Goal: Participate in discussion: Engage in conversation with other users on a specific topic

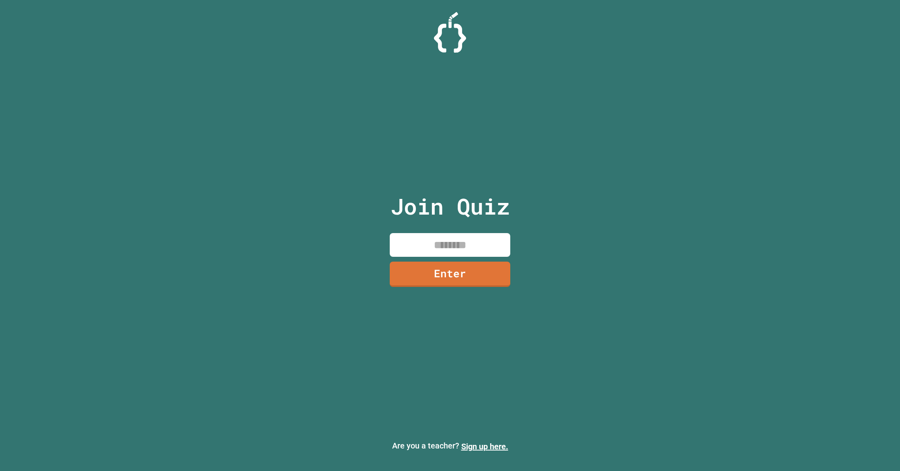
click at [484, 242] on input at bounding box center [450, 245] width 120 height 24
type input "********"
click at [487, 260] on div "Join Quiz ******** Enter" at bounding box center [449, 235] width 135 height 431
click at [486, 272] on link "Enter" at bounding box center [449, 274] width 121 height 26
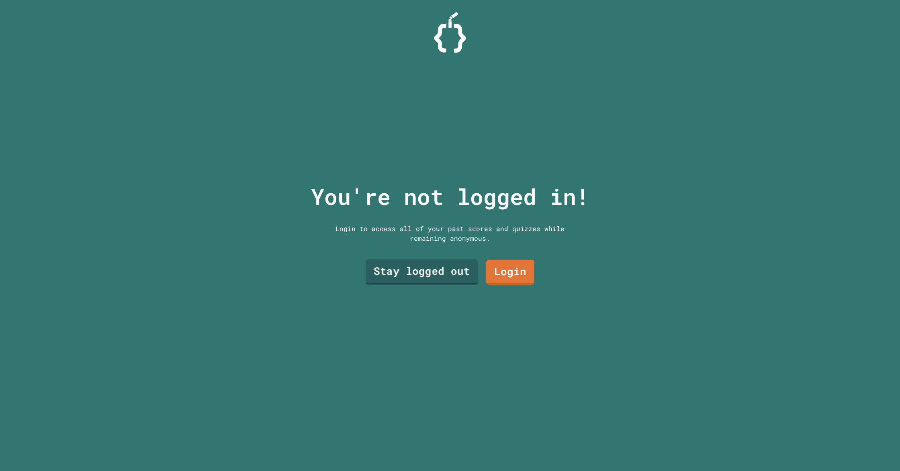
click at [372, 269] on link "Stay logged out" at bounding box center [421, 272] width 112 height 26
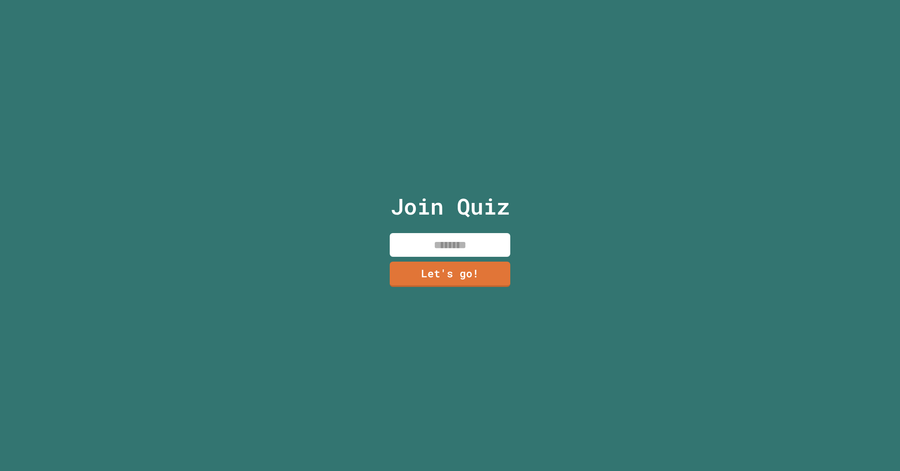
click at [480, 244] on input at bounding box center [450, 245] width 120 height 24
type input "*******"
click at [475, 272] on link "Let's go!" at bounding box center [449, 273] width 115 height 27
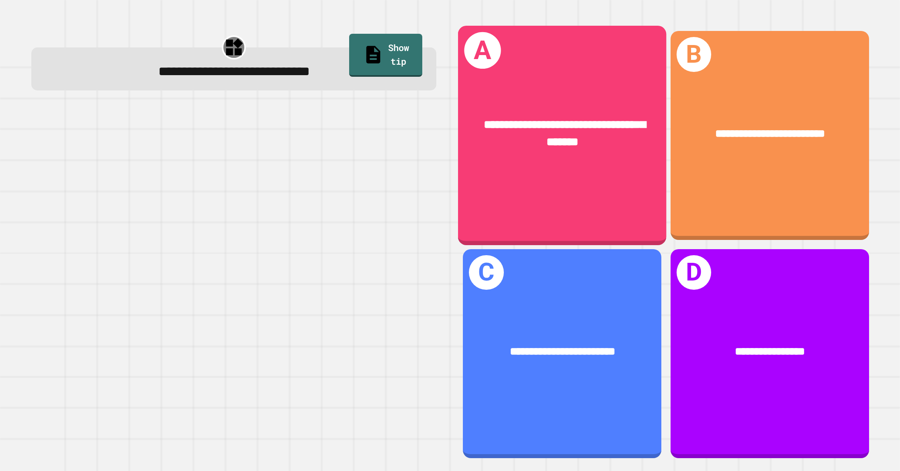
click at [496, 232] on div "**********" at bounding box center [562, 135] width 208 height 219
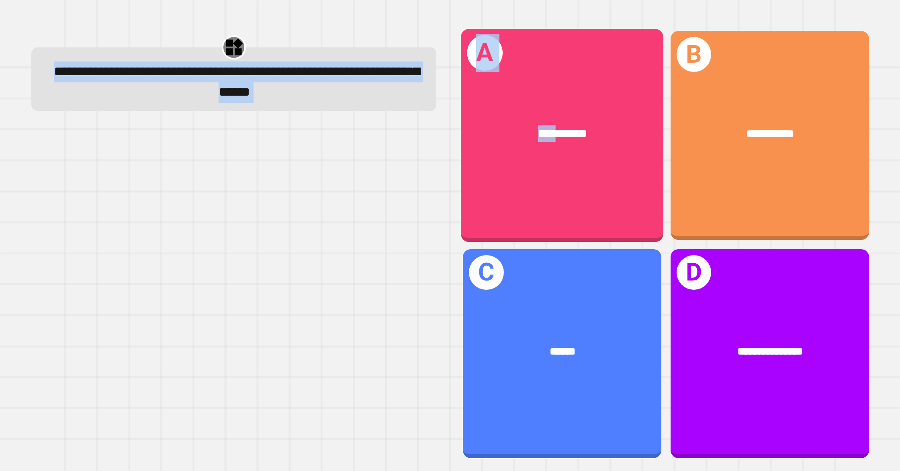
drag, startPoint x: 13, startPoint y: 76, endPoint x: 556, endPoint y: 131, distance: 545.4
click at [556, 131] on div "**********" at bounding box center [450, 235] width 900 height 471
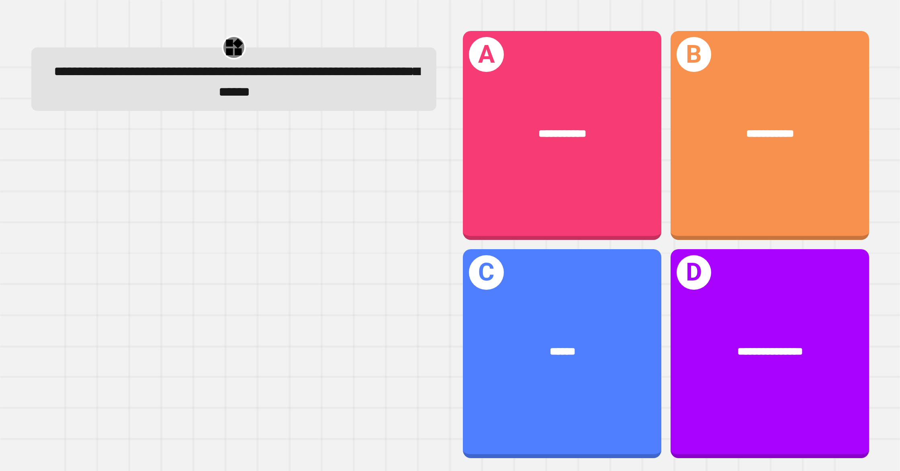
click at [341, 161] on div at bounding box center [233, 293] width 405 height 329
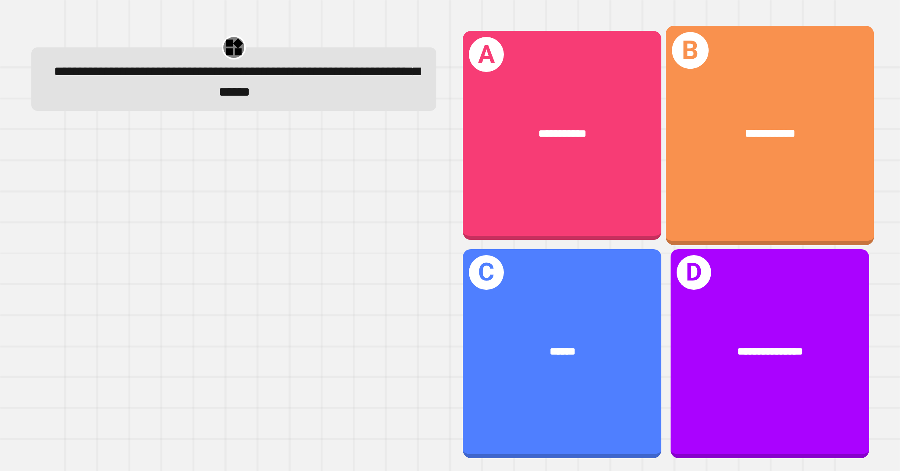
click at [742, 169] on div "**********" at bounding box center [769, 135] width 208 height 219
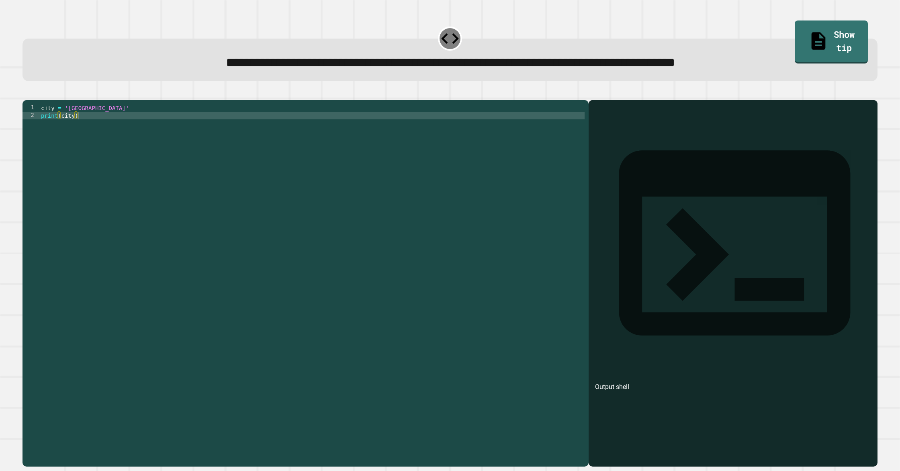
click at [525, 235] on div "city = 'Madrid' print ( city )" at bounding box center [311, 279] width 545 height 351
click at [74, 122] on div "city = 'Madrid' print ( city )" at bounding box center [311, 279] width 545 height 351
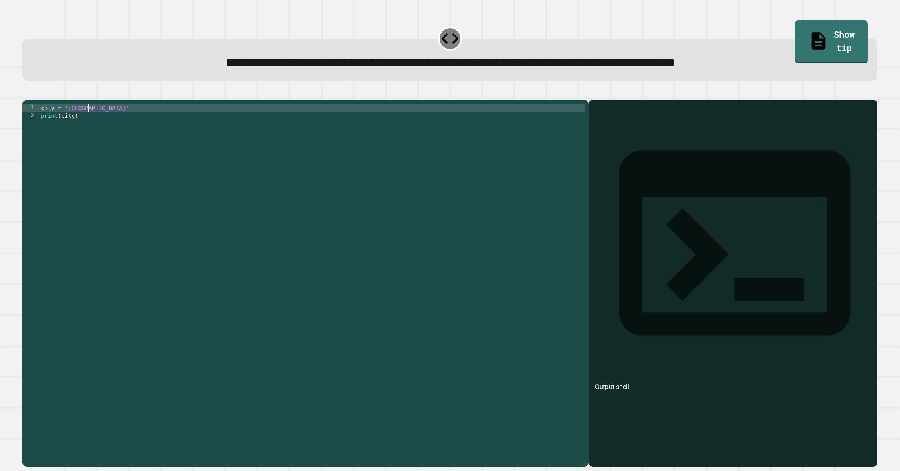
scroll to position [0, 3]
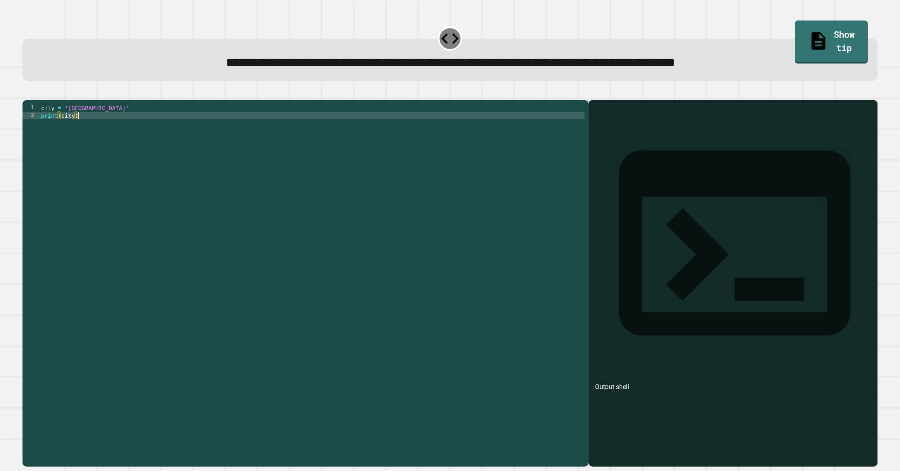
click at [331, 208] on div "city = 'London' print ( city )" at bounding box center [311, 279] width 545 height 351
type textarea "**********"
click at [677, 73] on div "**********" at bounding box center [450, 63] width 826 height 20
click at [677, 92] on div at bounding box center [449, 95] width 855 height 10
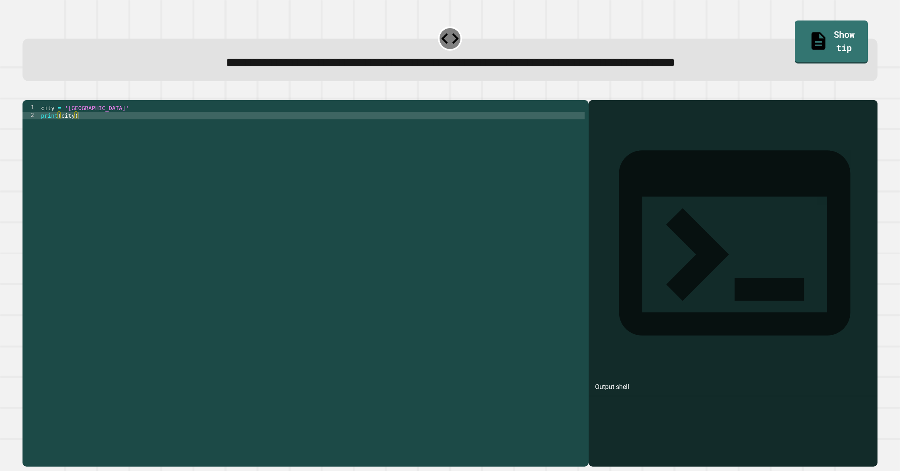
drag, startPoint x: 631, startPoint y: 119, endPoint x: 625, endPoint y: 125, distance: 8.2
click at [629, 382] on div "Output shell" at bounding box center [612, 387] width 34 height 10
click at [625, 382] on div "Output shell" at bounding box center [612, 387] width 34 height 10
click at [462, 143] on div "city = 'London' print ( city )" at bounding box center [311, 279] width 545 height 351
click at [34, 101] on icon "button" at bounding box center [32, 98] width 4 height 6
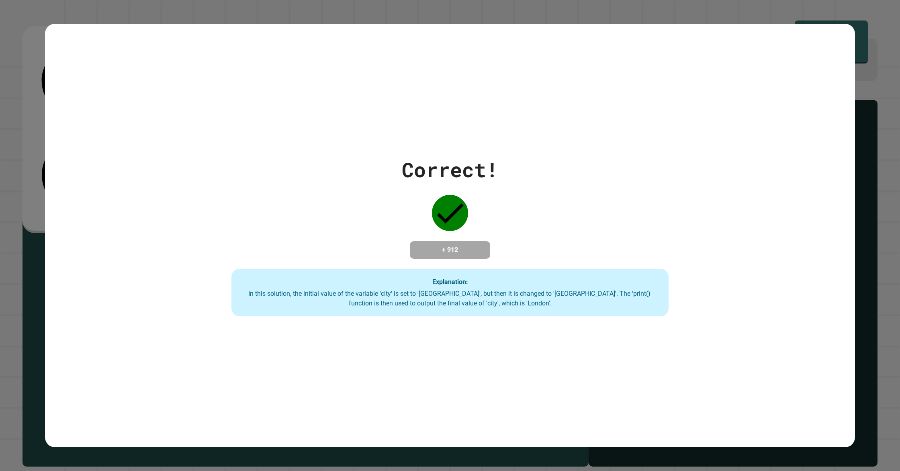
click at [519, 220] on div "Correct! + 912 Explanation: In this solution, the initial value of the variable…" at bounding box center [450, 235] width 624 height 161
click at [819, 9] on div "Correct! + 912 Explanation: In this solution, the initial value of the variable…" at bounding box center [450, 235] width 900 height 471
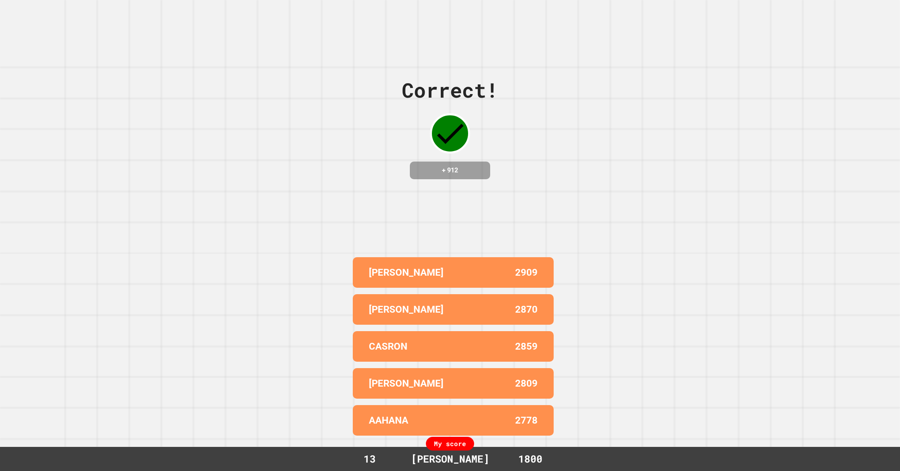
click at [712, 204] on div "Correct! + 912 [PERSON_NAME] 2909 [PERSON_NAME] 2870 CASRON 2859 [PERSON_NAME] …" at bounding box center [450, 235] width 900 height 471
click at [704, 184] on div "Correct! + 912 [PERSON_NAME] 2909 [PERSON_NAME] 2870 CASRON 2859 [PERSON_NAME] …" at bounding box center [450, 235] width 900 height 471
drag, startPoint x: 703, startPoint y: 185, endPoint x: 702, endPoint y: 190, distance: 5.8
click at [703, 185] on div "Correct! + 912 [PERSON_NAME] 2909 [PERSON_NAME] 2870 CASRON 2859 [PERSON_NAME] …" at bounding box center [450, 235] width 900 height 471
drag, startPoint x: 626, startPoint y: 360, endPoint x: 568, endPoint y: 380, distance: 61.4
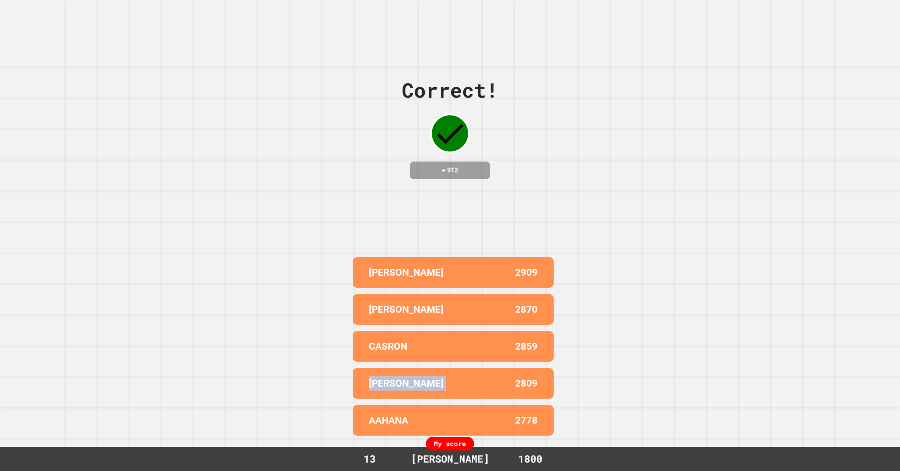
click at [595, 382] on div "Correct! + 912 [PERSON_NAME] 2909 [PERSON_NAME] 2870 CASRON 2859 [PERSON_NAME] …" at bounding box center [450, 235] width 900 height 471
click at [406, 338] on div "CASRON 2859" at bounding box center [453, 346] width 201 height 31
click at [392, 347] on p "CASRON" at bounding box center [388, 346] width 39 height 14
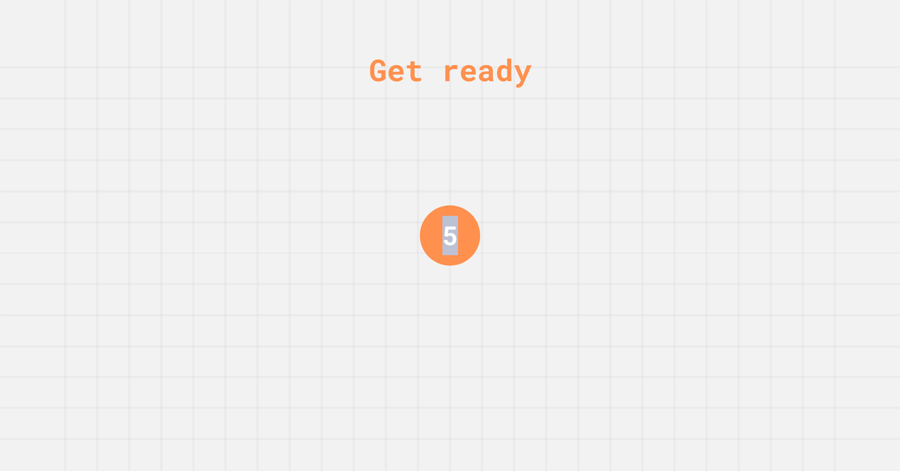
click at [392, 347] on div "Get ready 5" at bounding box center [450, 235] width 900 height 471
click at [475, 287] on div "Get ready 4" at bounding box center [450, 235] width 60 height 471
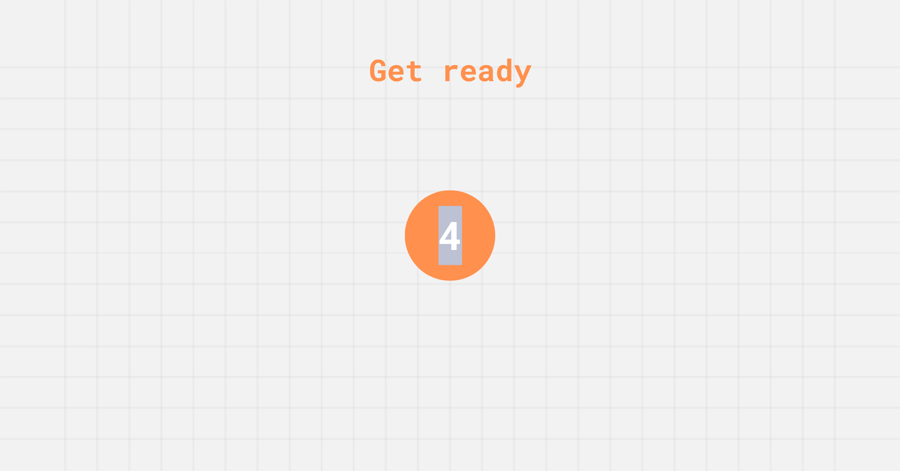
click at [446, 248] on div "4" at bounding box center [450, 235] width 24 height 59
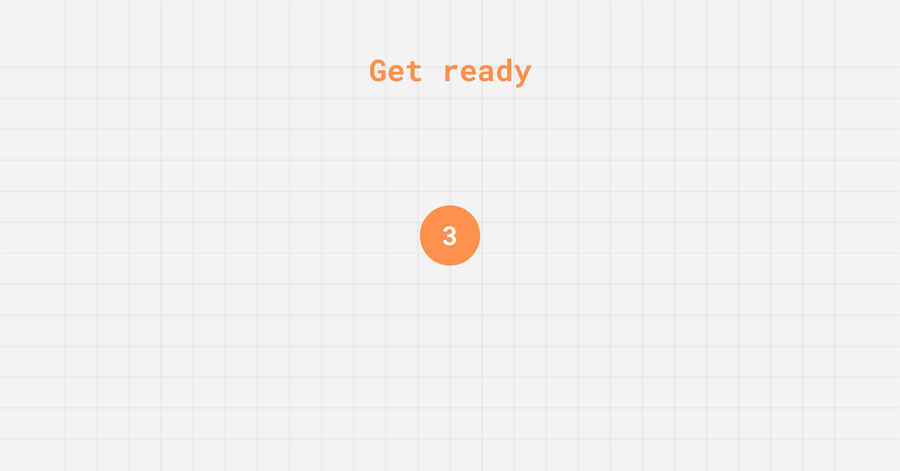
click at [463, 254] on div "3" at bounding box center [450, 235] width 60 height 60
drag, startPoint x: 463, startPoint y: 254, endPoint x: 449, endPoint y: 246, distance: 16.1
click at [449, 246] on div "2" at bounding box center [450, 235] width 60 height 60
click at [449, 246] on div "2" at bounding box center [450, 235] width 16 height 39
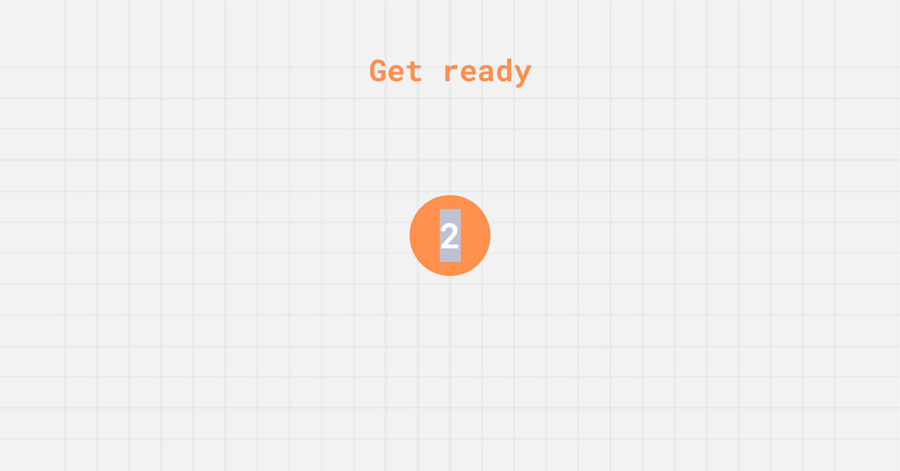
click at [449, 246] on div "2" at bounding box center [449, 235] width 21 height 53
click at [449, 246] on div "2" at bounding box center [450, 235] width 18 height 45
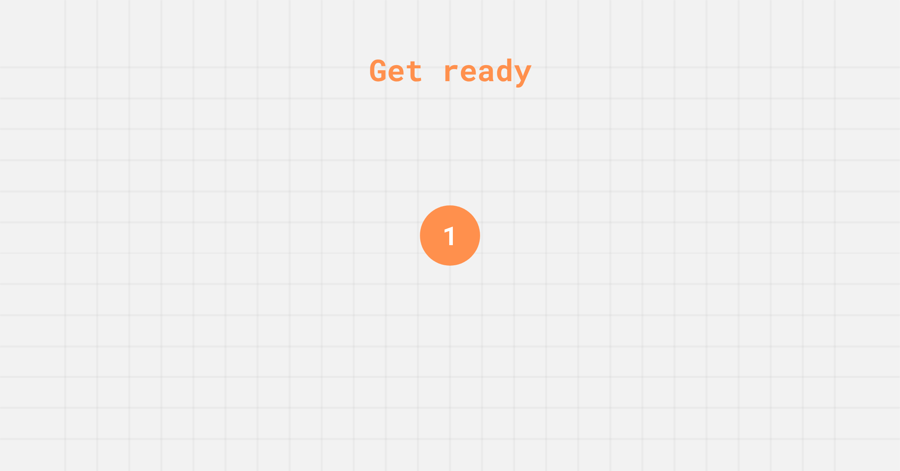
click at [449, 246] on div "1" at bounding box center [450, 235] width 16 height 39
click at [450, 246] on div "1" at bounding box center [449, 235] width 21 height 53
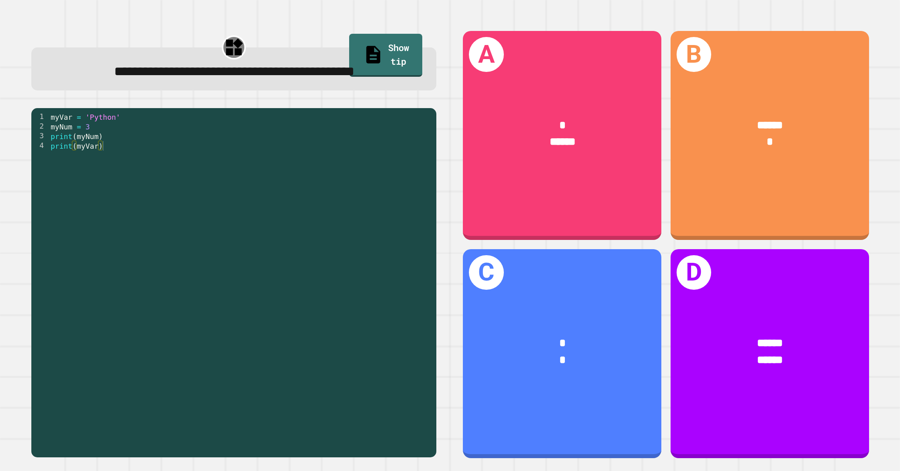
click at [257, 200] on div "myVar = 'Python' myNum = 3 print ( myNum ) print ( myVar )" at bounding box center [240, 285] width 383 height 347
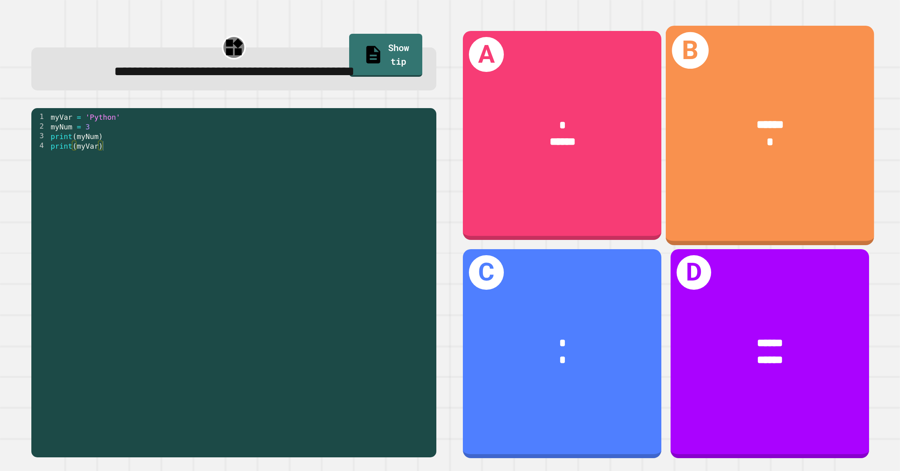
click at [794, 174] on div "****** *" at bounding box center [769, 134] width 208 height 82
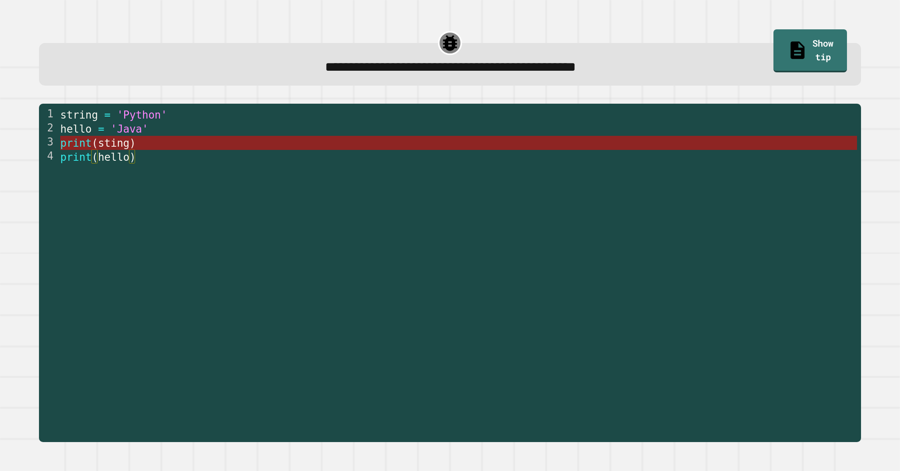
click at [95, 141] on span "(" at bounding box center [95, 143] width 6 height 12
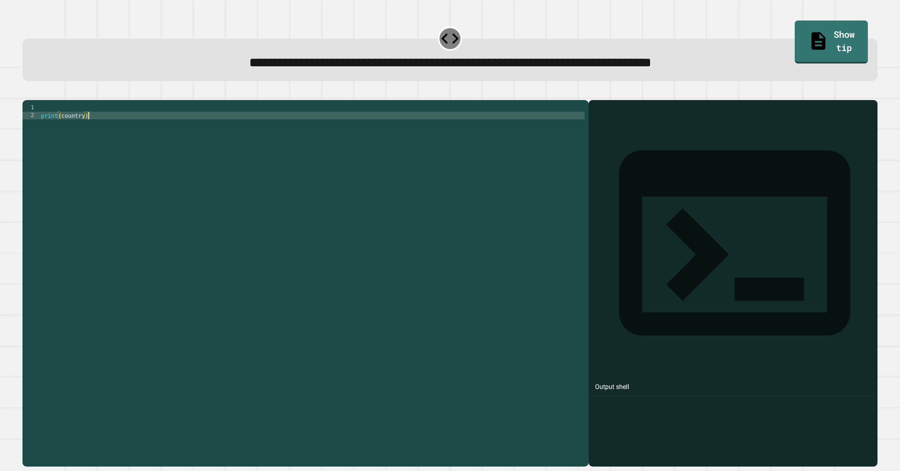
click at [129, 165] on div "print ( country )" at bounding box center [311, 279] width 545 height 351
click at [85, 123] on div "print ( country )" at bounding box center [311, 279] width 545 height 351
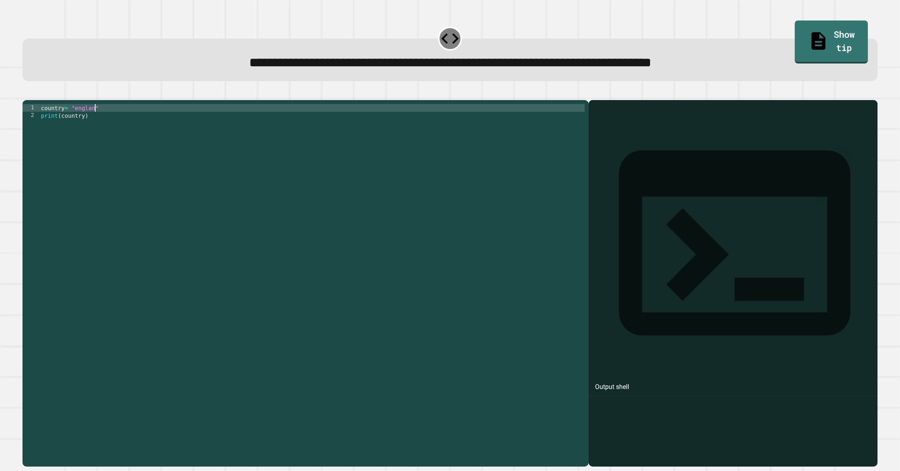
scroll to position [0, 4]
click at [79, 123] on div "country = "england" print ( country )" at bounding box center [311, 279] width 545 height 351
type textarea "**********"
click at [27, 93] on button "button" at bounding box center [27, 93] width 0 height 0
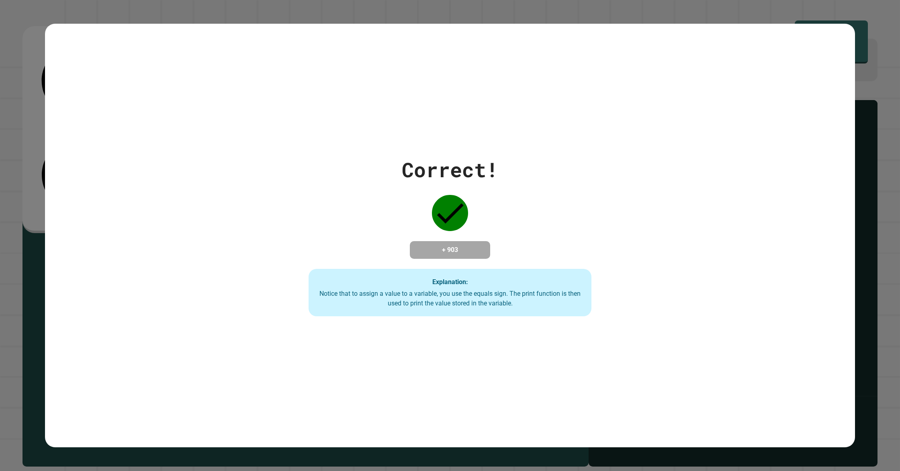
click at [106, 392] on div "Correct! + 903 Explanation: Notice that to assign a value to a variable, you us…" at bounding box center [450, 236] width 810 height 424
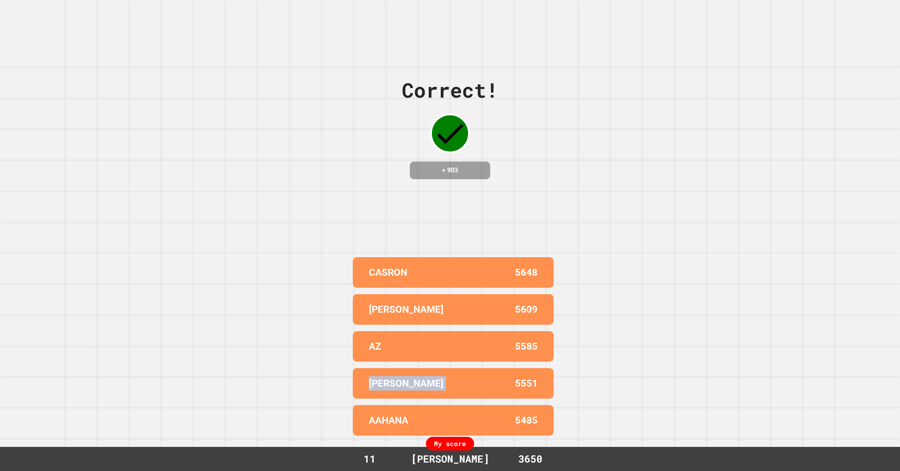
click at [106, 392] on div "Correct! + 903 CASRON 5648 [PERSON_NAME] 5609 AZ 5585 [PERSON_NAME] 5551 AAHANA…" at bounding box center [450, 235] width 900 height 471
drag, startPoint x: 180, startPoint y: 291, endPoint x: 222, endPoint y: 255, distance: 55.3
click at [178, 290] on div "Correct! + 903 CASRON 5648 [PERSON_NAME] 5609 AZ 5585 [PERSON_NAME] 5551 AAHANA…" at bounding box center [450, 235] width 900 height 471
click at [310, 204] on div "Correct! + 903 CASRON 5648 [PERSON_NAME] 5609 AZ 5585 [PERSON_NAME] 5551 AAHANA…" at bounding box center [450, 235] width 900 height 471
click at [302, 213] on div "Correct! + 903 CASRON 5648 [PERSON_NAME] 5609 AZ 5585 [PERSON_NAME] 5551 AAHANA…" at bounding box center [450, 235] width 900 height 471
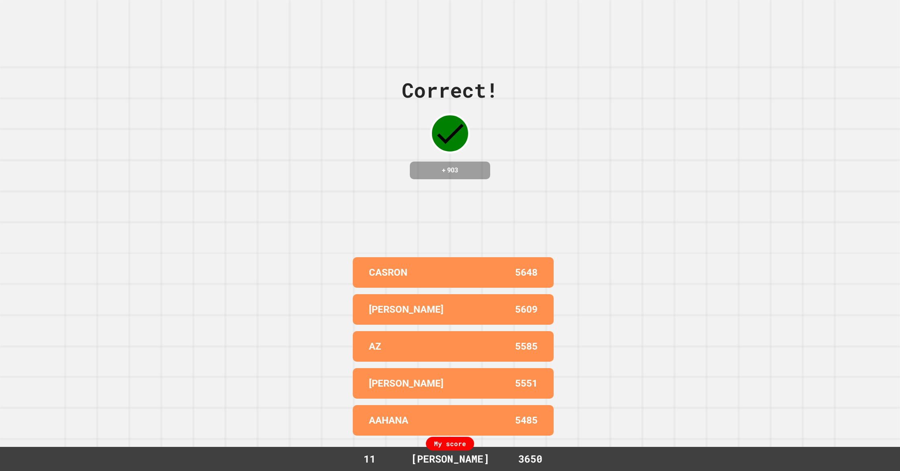
click at [292, 222] on div "Correct! + 903 CASRON 5648 [PERSON_NAME] 5609 AZ 5585 [PERSON_NAME] 5551 AAHANA…" at bounding box center [450, 235] width 900 height 471
drag, startPoint x: 292, startPoint y: 222, endPoint x: 287, endPoint y: 229, distance: 8.5
click at [291, 223] on div "Correct! + 903 CASRON 5648 [PERSON_NAME] 5609 AZ 5585 [PERSON_NAME] 5551 AAHANA…" at bounding box center [450, 235] width 900 height 471
drag, startPoint x: 287, startPoint y: 229, endPoint x: 532, endPoint y: 276, distance: 249.3
click at [545, 274] on div "Correct! + 903 CASRON 5648 [PERSON_NAME] 5609 AZ 5585 [PERSON_NAME] 5551 AAHANA…" at bounding box center [450, 235] width 900 height 471
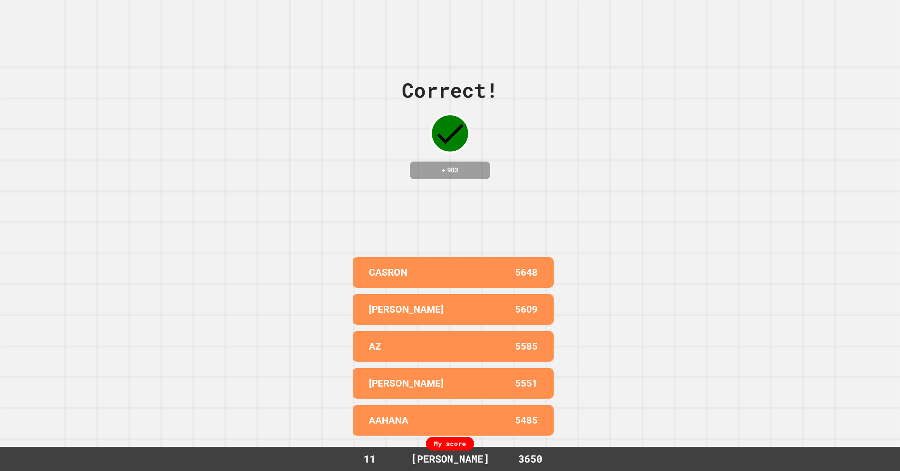
drag, startPoint x: 427, startPoint y: 265, endPoint x: 428, endPoint y: 269, distance: 4.9
click at [427, 265] on div "CASRON 5648" at bounding box center [453, 272] width 201 height 31
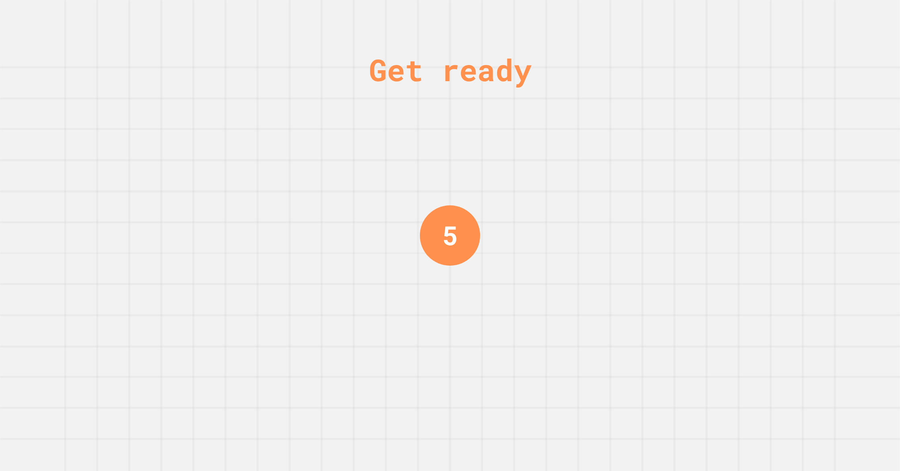
drag, startPoint x: 274, startPoint y: 335, endPoint x: 262, endPoint y: 333, distance: 11.8
click at [273, 334] on div "Get ready 5" at bounding box center [450, 235] width 900 height 471
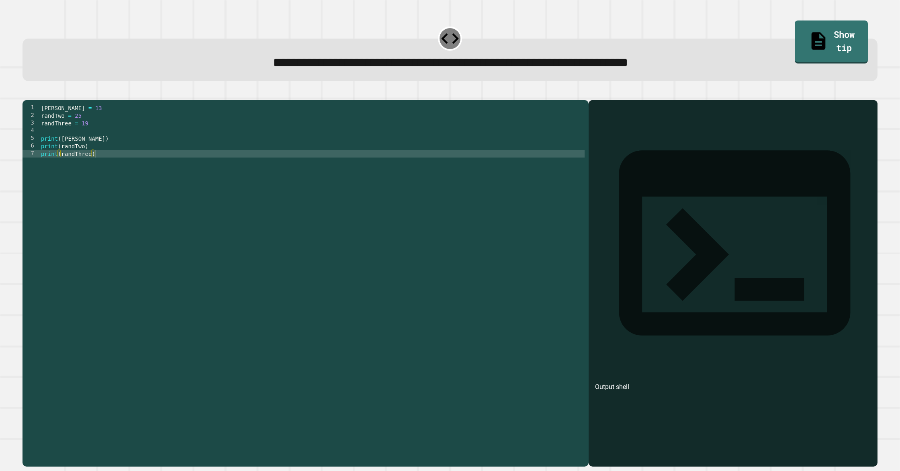
click at [127, 139] on div "[PERSON_NAME] = 13 randTwo = 25 randThree = 19 print ( [PERSON_NAME] ) print ( …" at bounding box center [311, 279] width 545 height 351
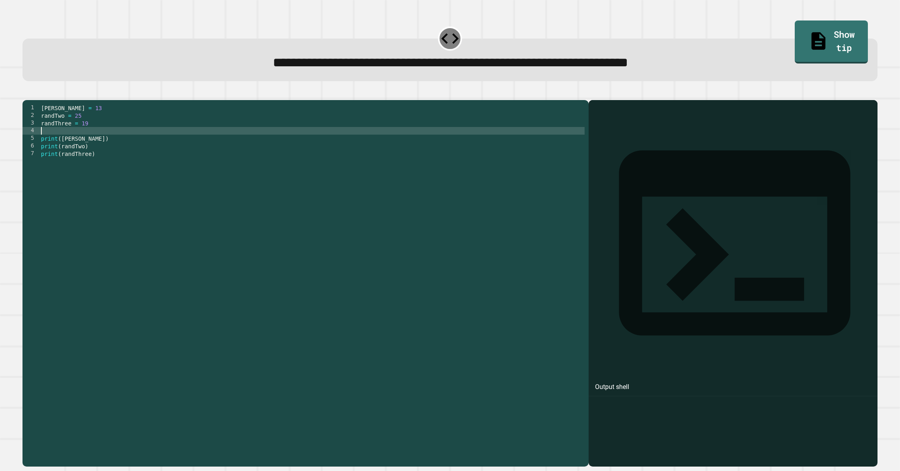
click at [87, 127] on div "[PERSON_NAME] = 13 randTwo = 25 randThree = 19 print ( [PERSON_NAME] ) print ( …" at bounding box center [311, 279] width 545 height 351
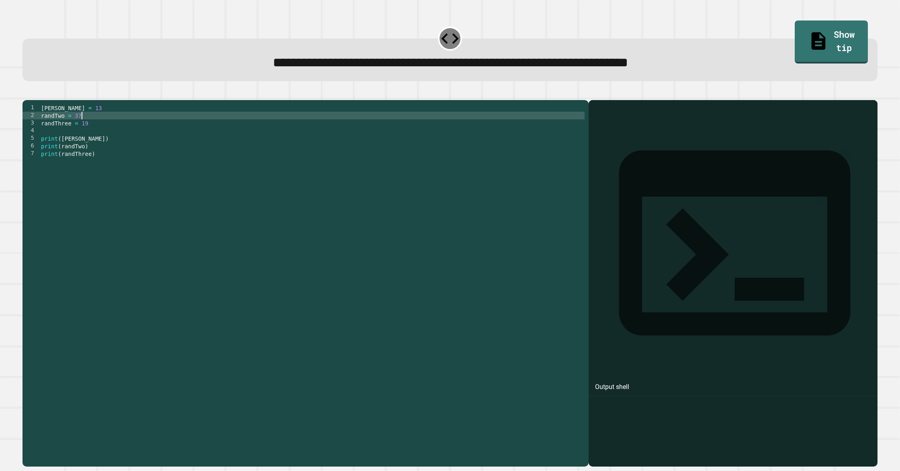
type textarea "**********"
drag, startPoint x: 55, startPoint y: 101, endPoint x: 45, endPoint y: 102, distance: 10.9
click at [54, 100] on div at bounding box center [449, 95] width 855 height 10
drag, startPoint x: 42, startPoint y: 103, endPoint x: 31, endPoint y: 103, distance: 11.7
click at [41, 100] on div at bounding box center [449, 95] width 855 height 10
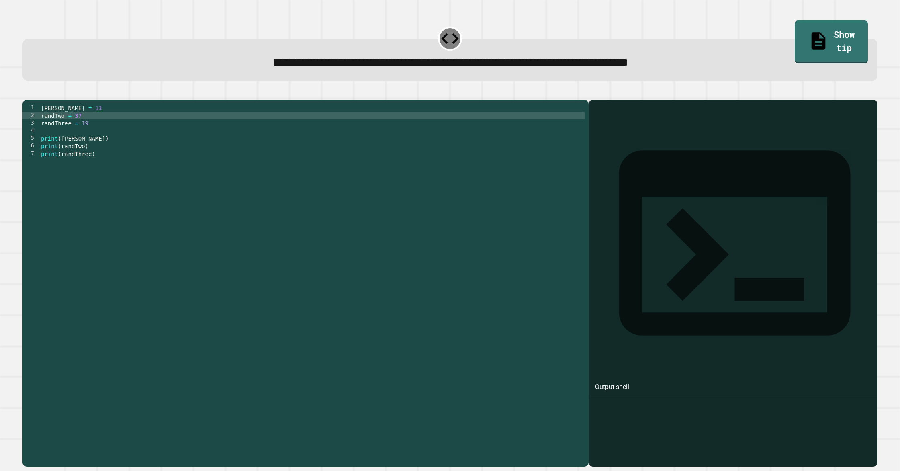
click at [27, 93] on icon "button" at bounding box center [27, 93] width 0 height 0
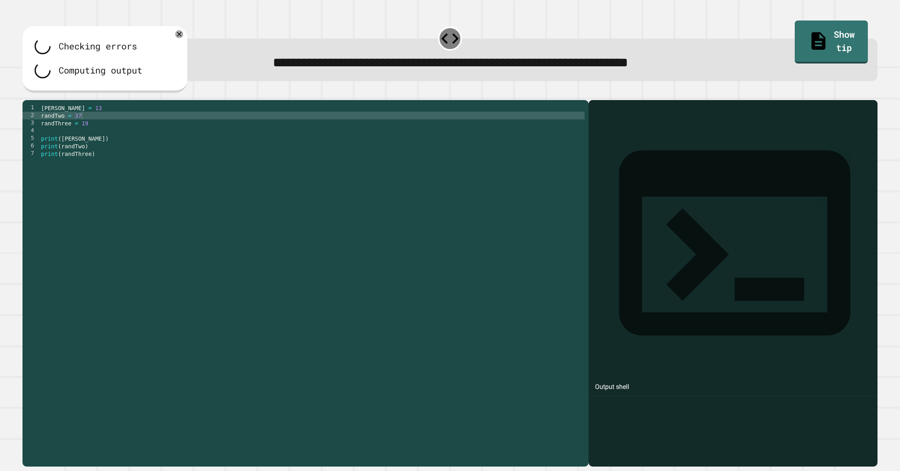
click at [292, 100] on div at bounding box center [449, 95] width 855 height 10
drag, startPoint x: 270, startPoint y: 92, endPoint x: 263, endPoint y: 95, distance: 8.1
click at [267, 94] on div at bounding box center [449, 95] width 855 height 10
